Goal: Transaction & Acquisition: Purchase product/service

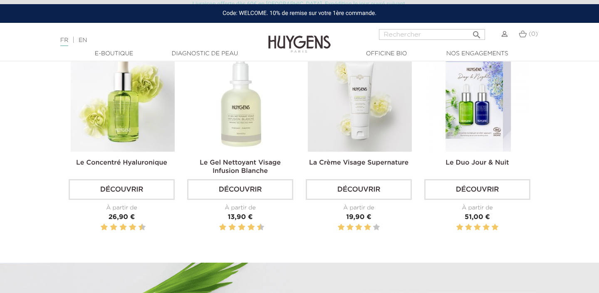
scroll to position [297, 0]
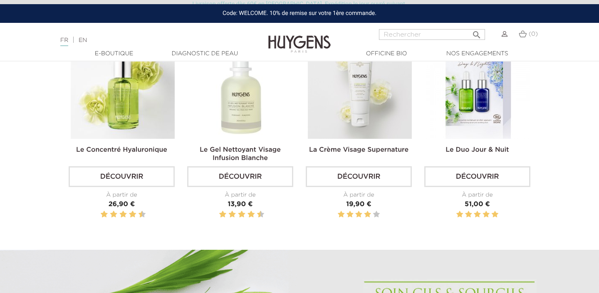
click at [247, 122] on img at bounding box center [241, 87] width 104 height 104
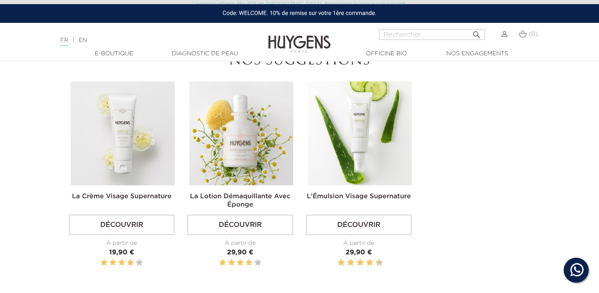
scroll to position [1202, 0]
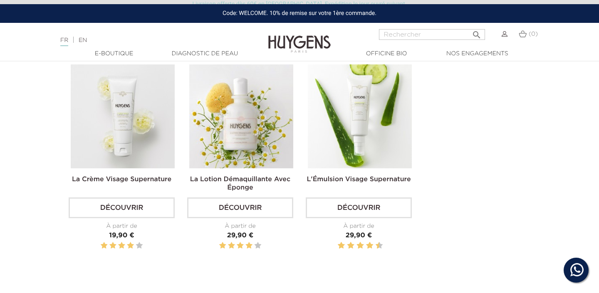
click at [252, 117] on img at bounding box center [241, 116] width 104 height 104
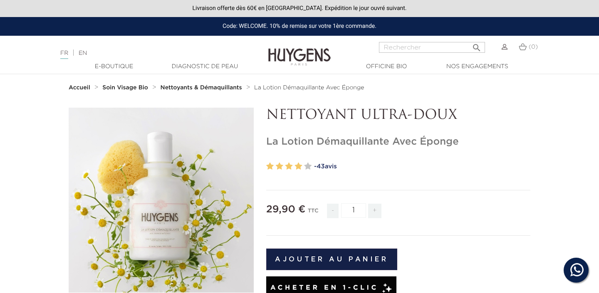
click at [181, 207] on icon "" at bounding box center [162, 201] width 42 height 42
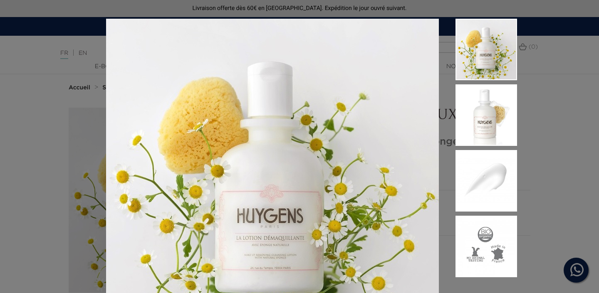
click at [490, 193] on img at bounding box center [486, 181] width 62 height 62
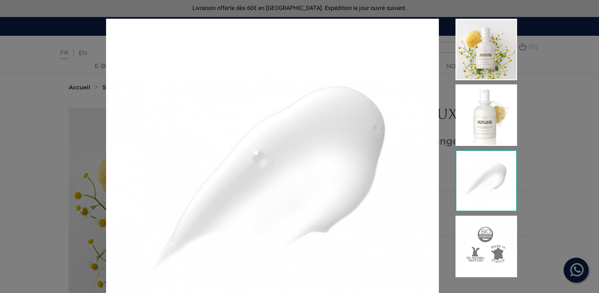
click at [497, 260] on img at bounding box center [486, 247] width 62 height 62
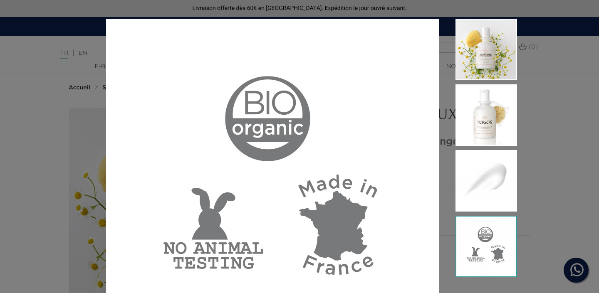
click at [576, 92] on div at bounding box center [299, 146] width 599 height 293
